Goal: Find specific page/section: Find specific page/section

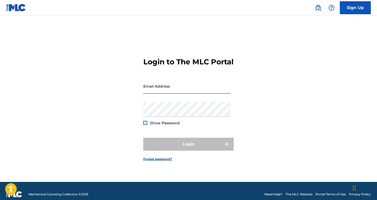
click at [171, 90] on input "Email Address" at bounding box center [186, 86] width 87 height 15
type input "[PERSON_NAME][EMAIL_ADDRESS][DOMAIN_NAME]"
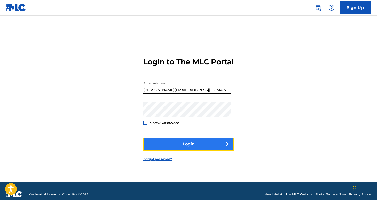
click at [179, 148] on button "Login" at bounding box center [188, 144] width 90 height 13
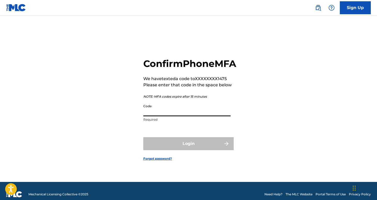
click at [171, 116] on input "Code" at bounding box center [186, 108] width 87 height 15
paste input "734655"
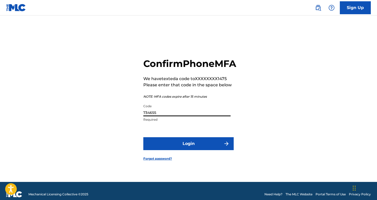
type input "734655"
click at [143, 137] on button "Login" at bounding box center [188, 143] width 90 height 13
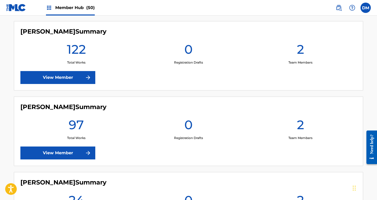
scroll to position [2001, 0]
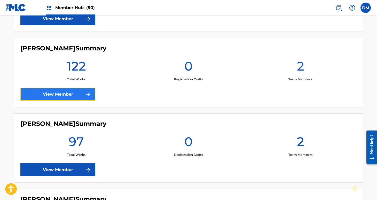
click at [65, 95] on link "View Member" at bounding box center [57, 94] width 75 height 13
